Goal: Complete application form

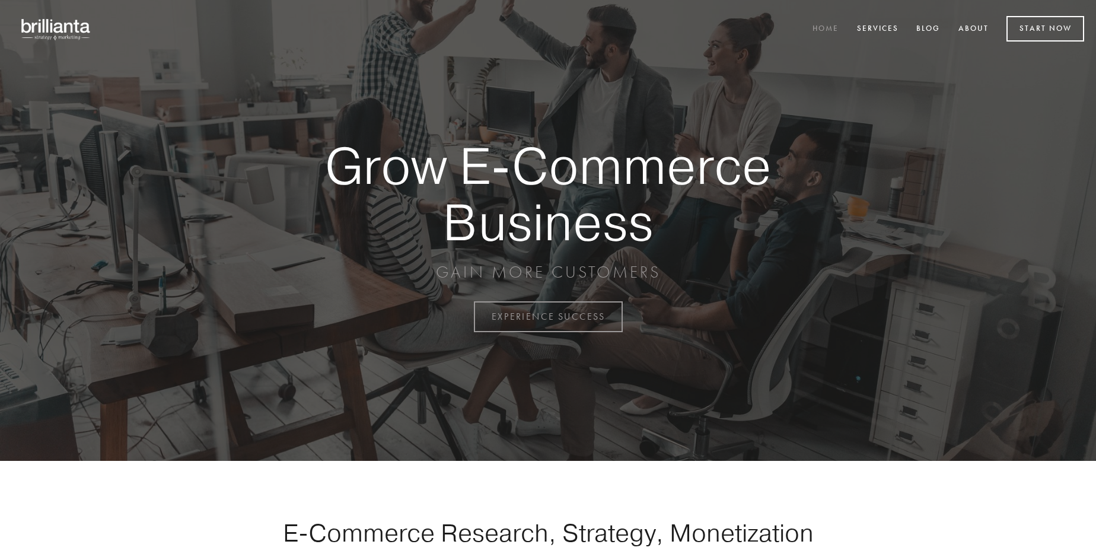
scroll to position [3108, 0]
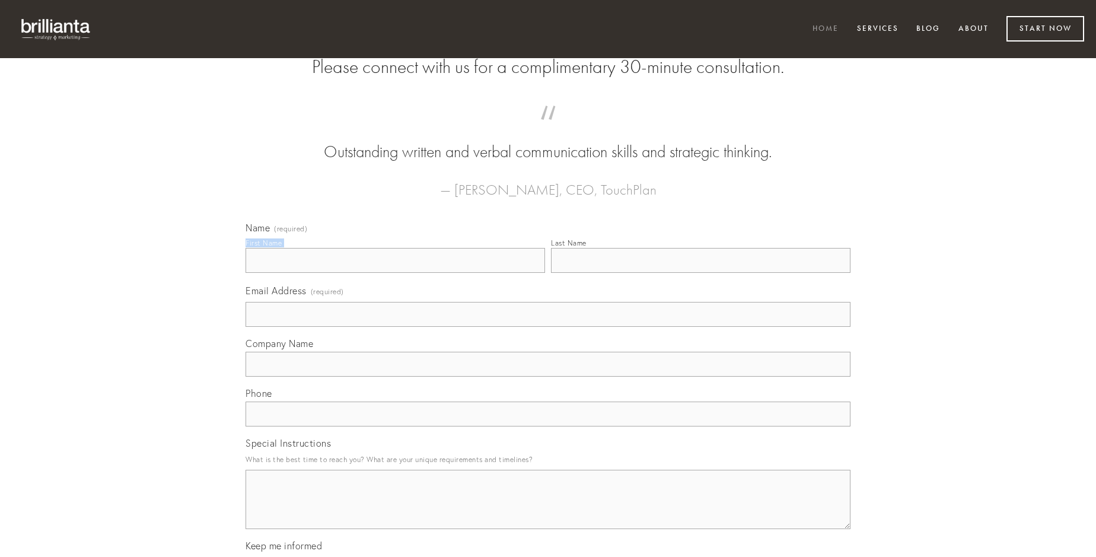
type input "[PERSON_NAME]"
click at [700, 273] on input "Last Name" at bounding box center [700, 260] width 299 height 25
type input "[PERSON_NAME]"
click at [548, 327] on input "Email Address (required)" at bounding box center [547, 314] width 605 height 25
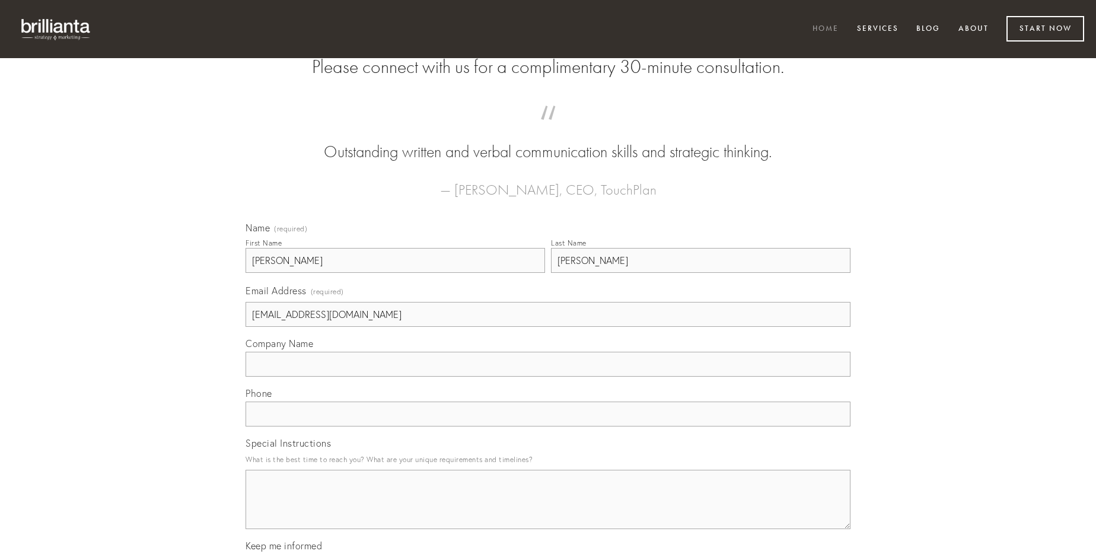
type input "[EMAIL_ADDRESS][DOMAIN_NAME]"
click at [548, 377] on input "Company Name" at bounding box center [547, 364] width 605 height 25
type input "dedecor"
click at [548, 426] on input "text" at bounding box center [547, 413] width 605 height 25
click at [548, 510] on textarea "Special Instructions" at bounding box center [547, 499] width 605 height 59
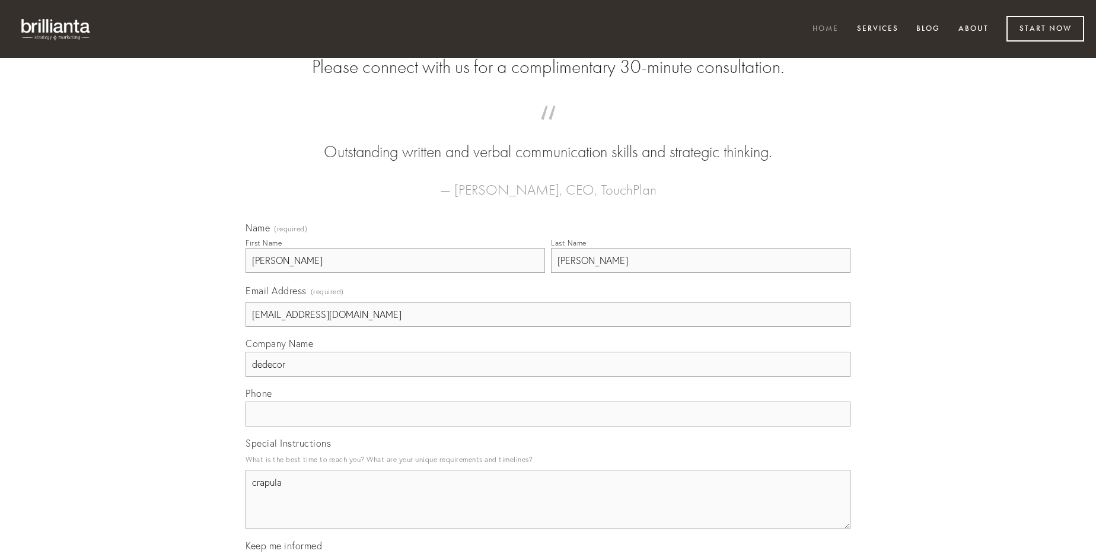
type textarea "crapula"
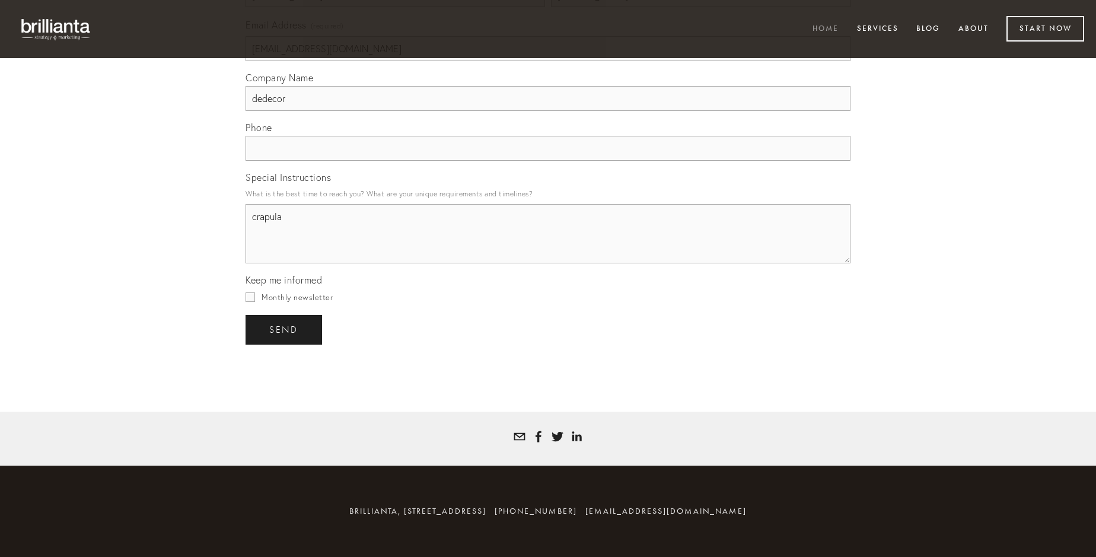
click at [285, 329] on span "send" at bounding box center [283, 329] width 29 height 11
